Goal: Transaction & Acquisition: Book appointment/travel/reservation

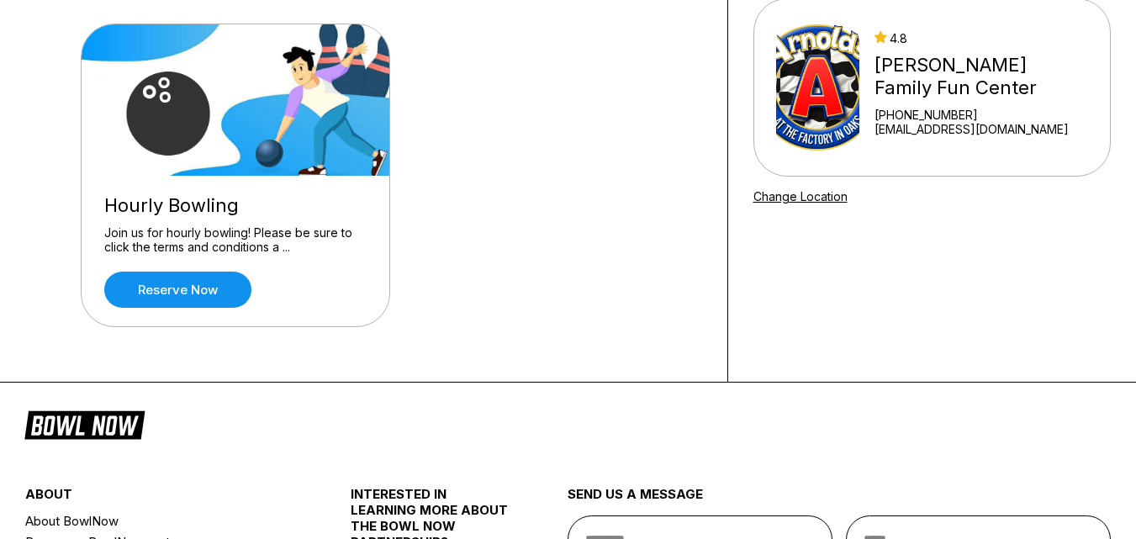
scroll to position [130, 0]
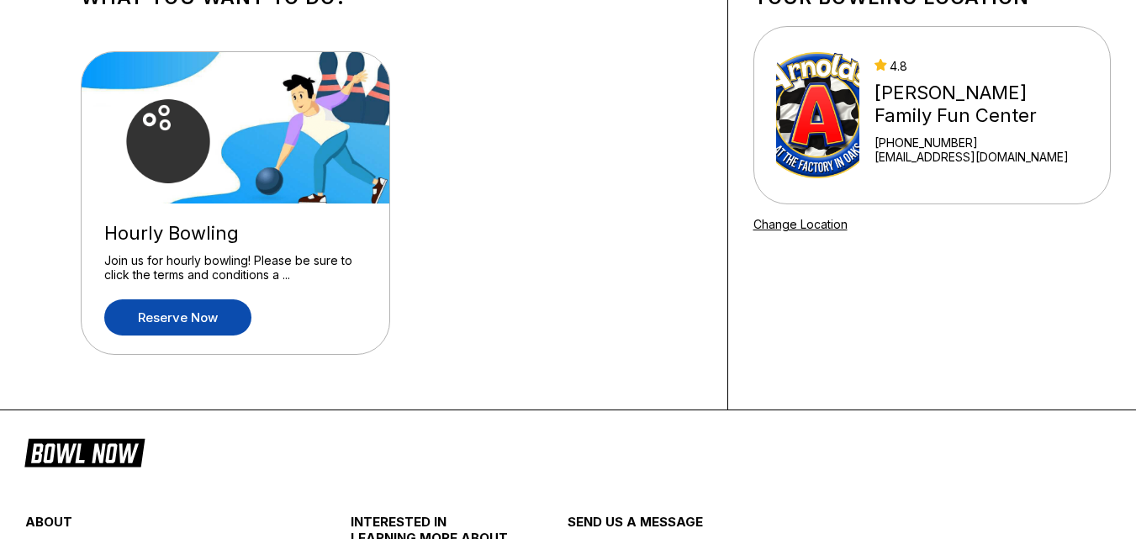
click at [191, 312] on link "Reserve now" at bounding box center [177, 317] width 147 height 36
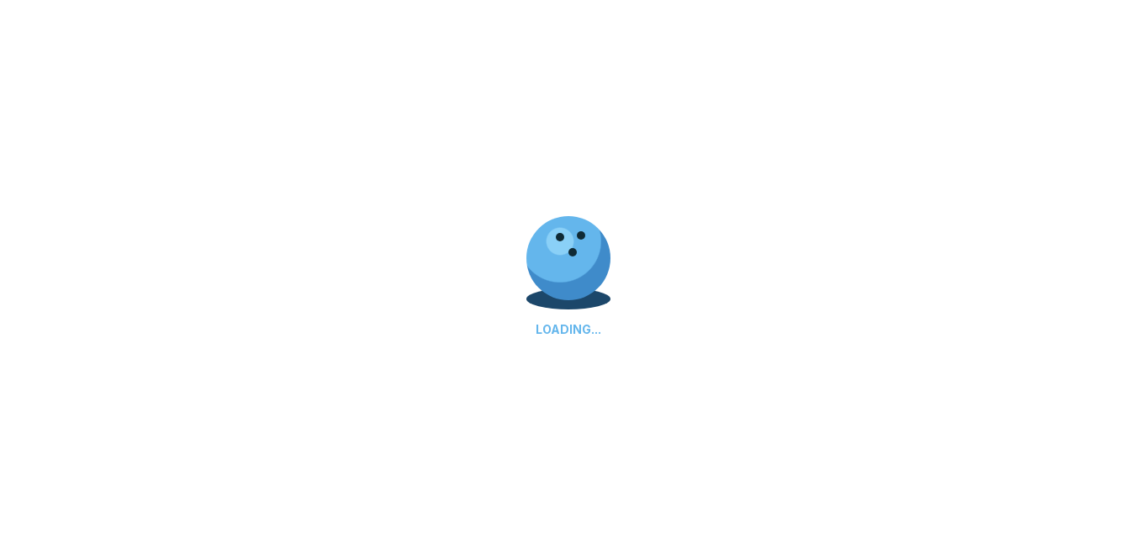
click at [191, 312] on div "LOADING..." at bounding box center [568, 269] width 1136 height 539
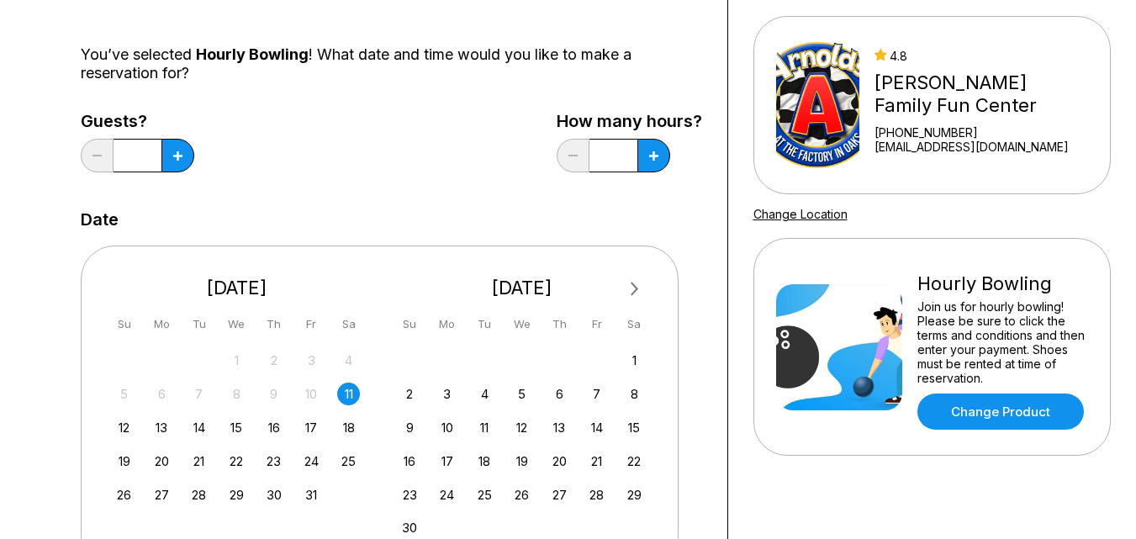
scroll to position [168, 0]
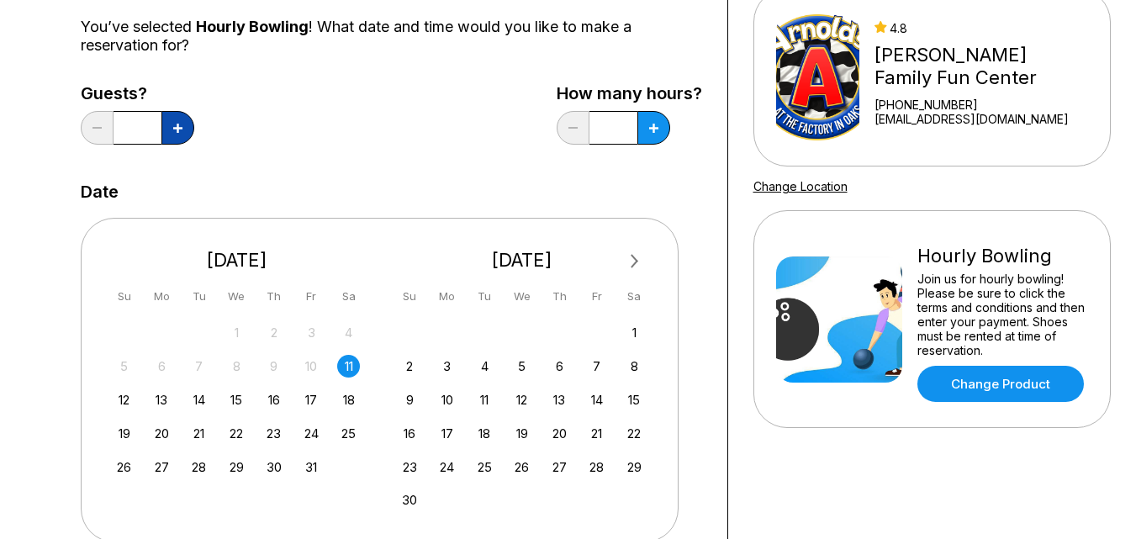
click at [177, 125] on icon at bounding box center [177, 128] width 9 height 9
type input "*"
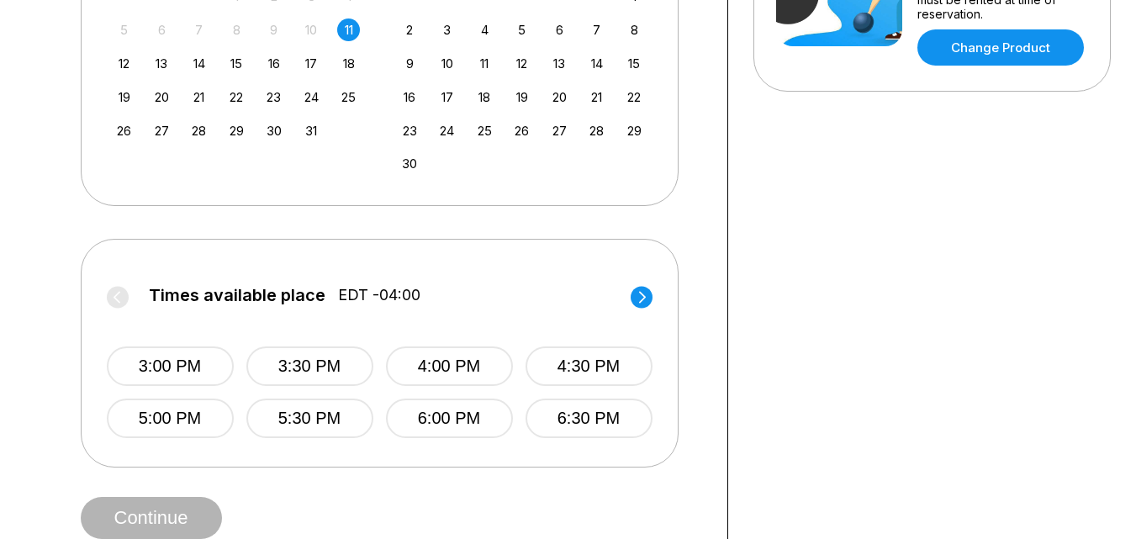
scroll to position [561, 0]
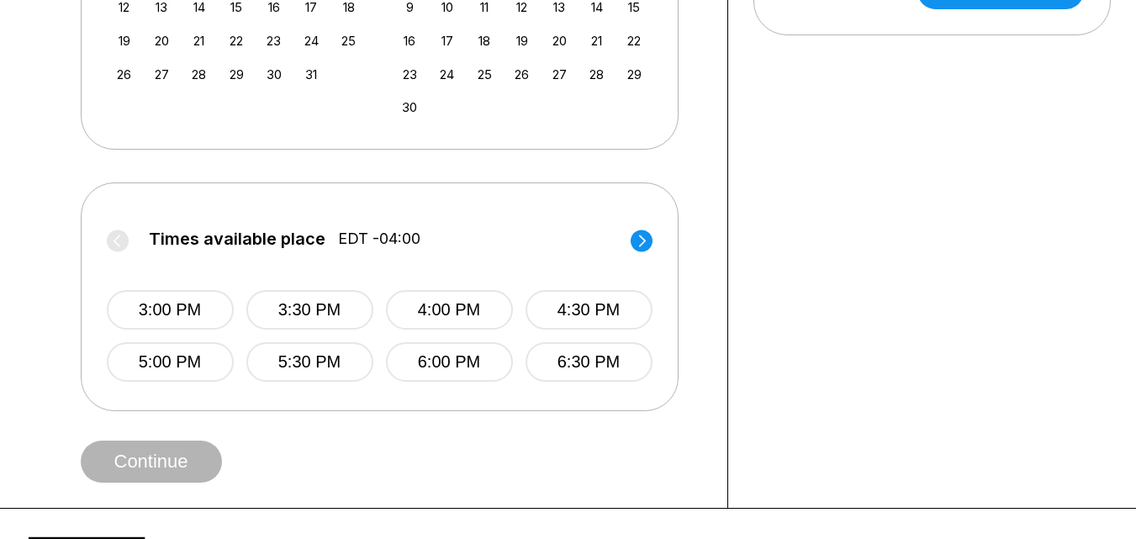
click at [643, 236] on circle at bounding box center [642, 241] width 22 height 22
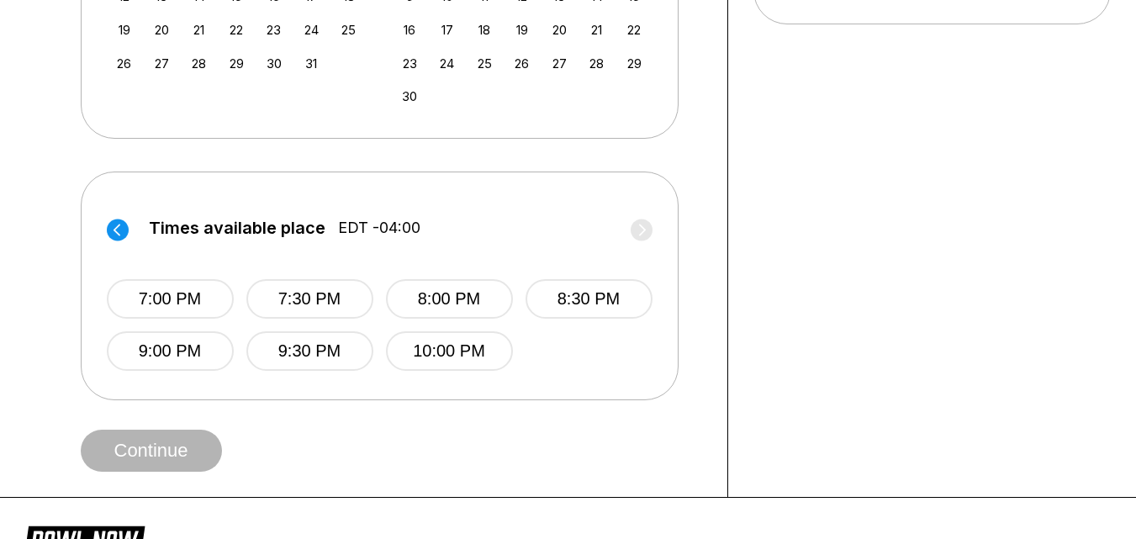
scroll to position [538, 0]
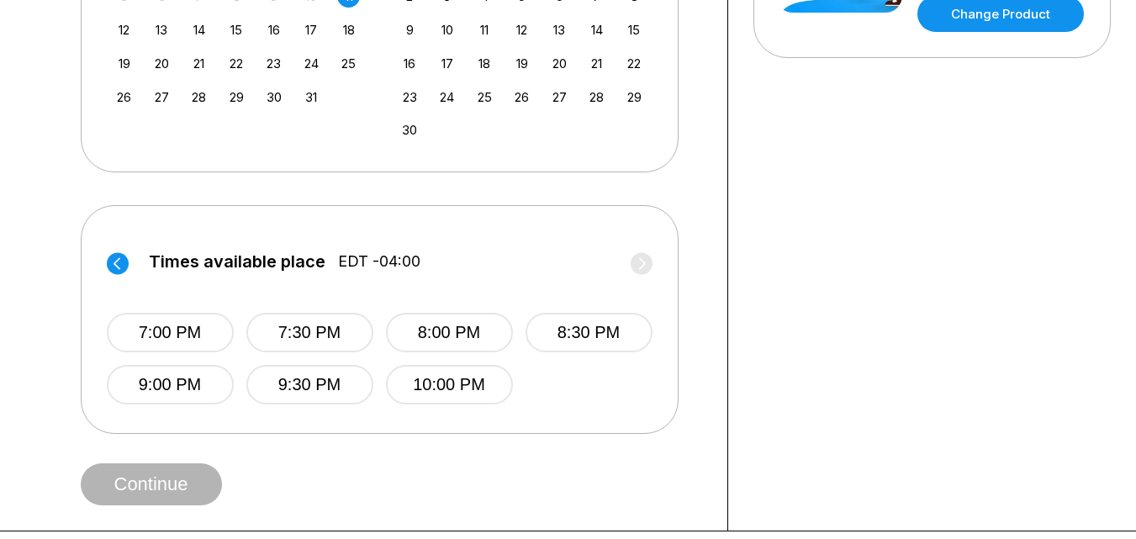
click at [115, 259] on circle at bounding box center [118, 263] width 22 height 22
click at [638, 259] on circle at bounding box center [642, 263] width 22 height 22
click at [171, 328] on button "7:00 PM" at bounding box center [170, 333] width 127 height 40
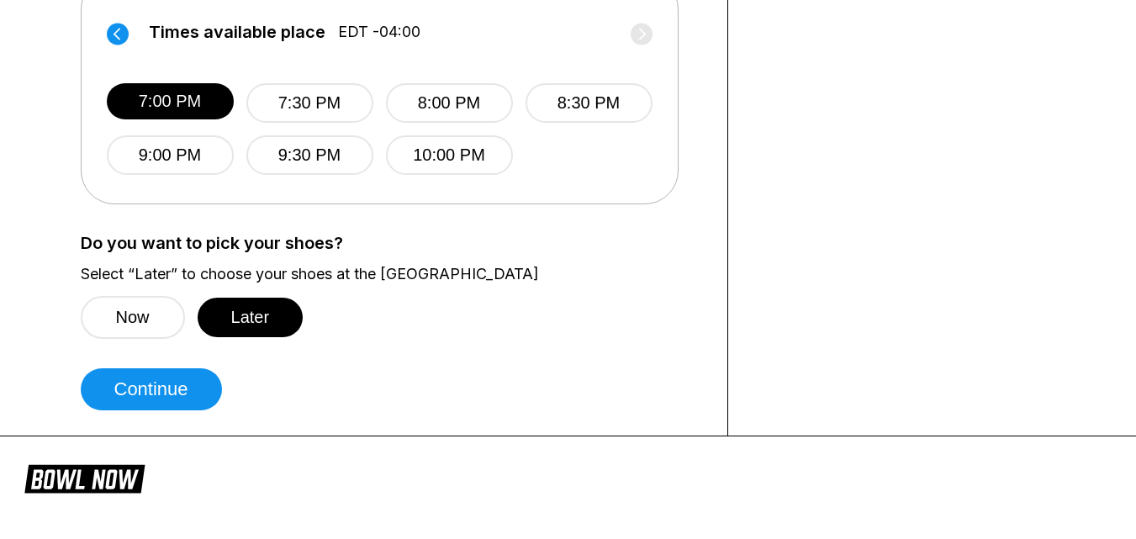
scroll to position [796, 0]
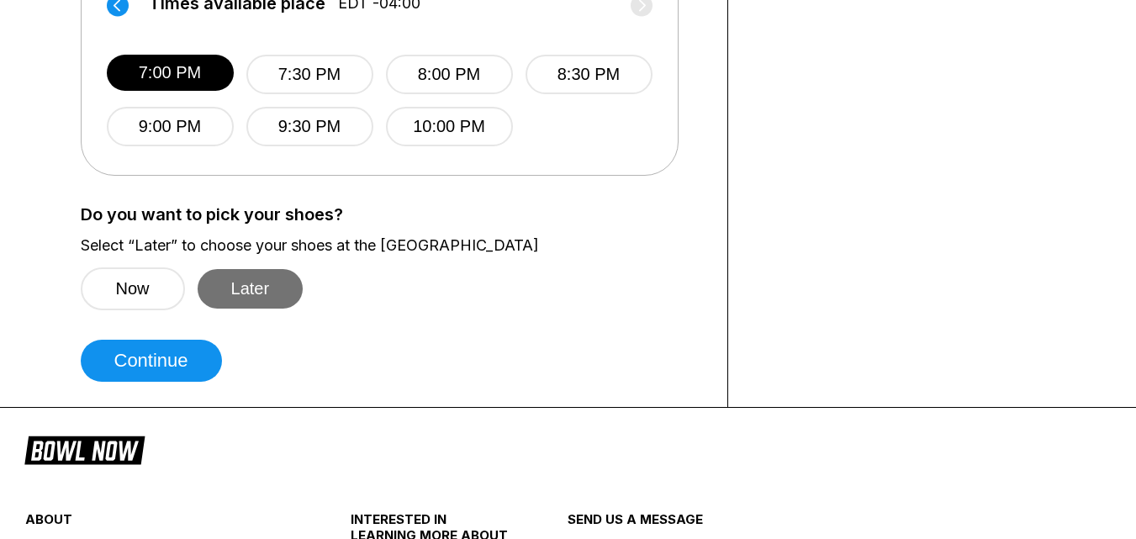
click at [246, 288] on button "Later" at bounding box center [251, 289] width 106 height 40
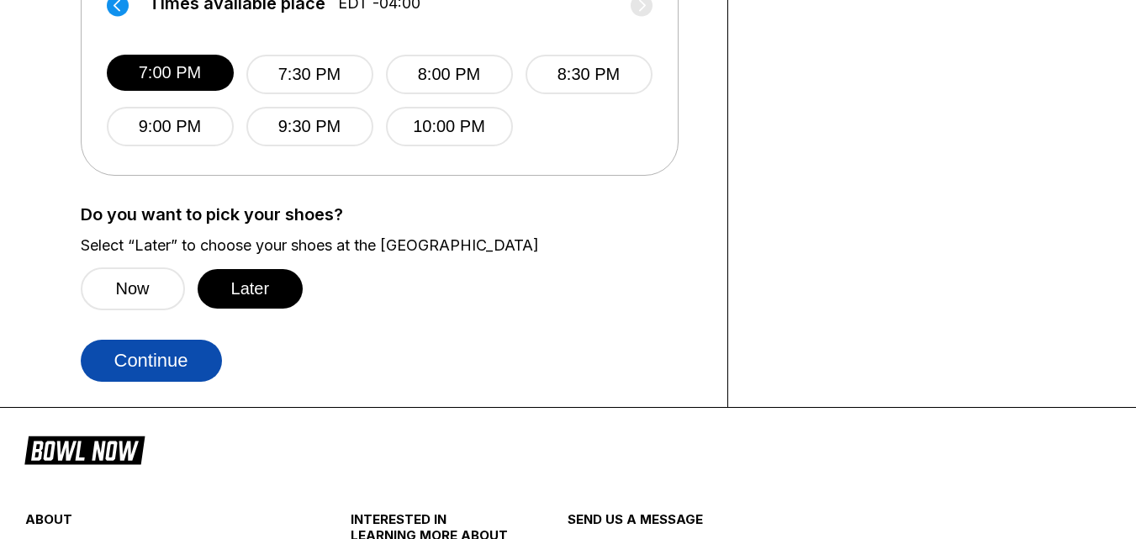
click at [153, 362] on button "Continue" at bounding box center [151, 361] width 141 height 42
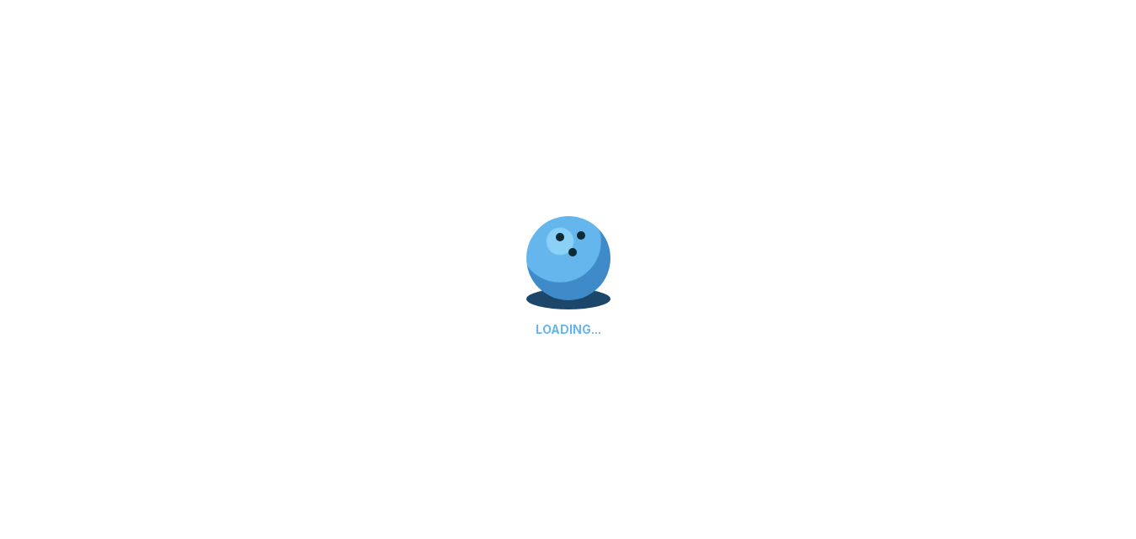
select select "**"
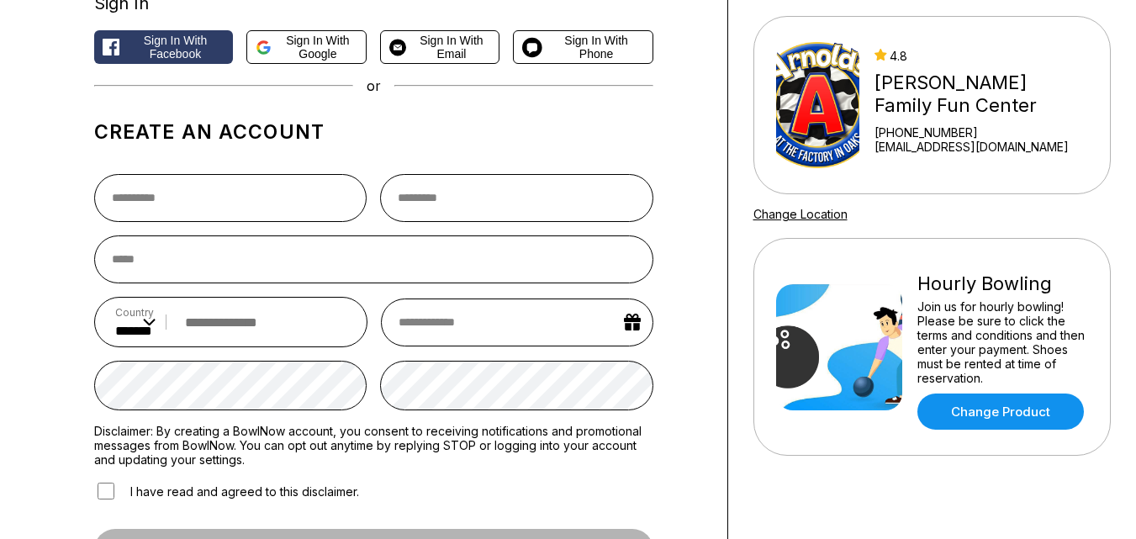
scroll to position [196, 0]
